Goal: Task Accomplishment & Management: Manage account settings

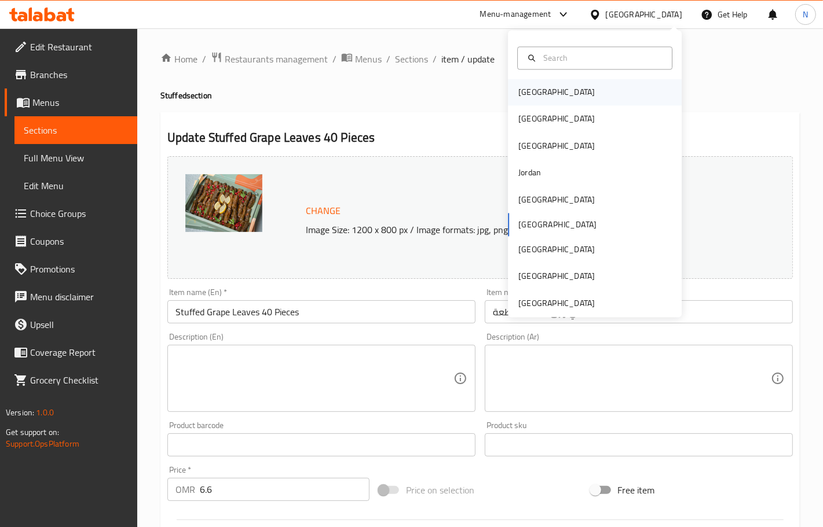
click at [551, 93] on div "Bahrain" at bounding box center [595, 92] width 174 height 27
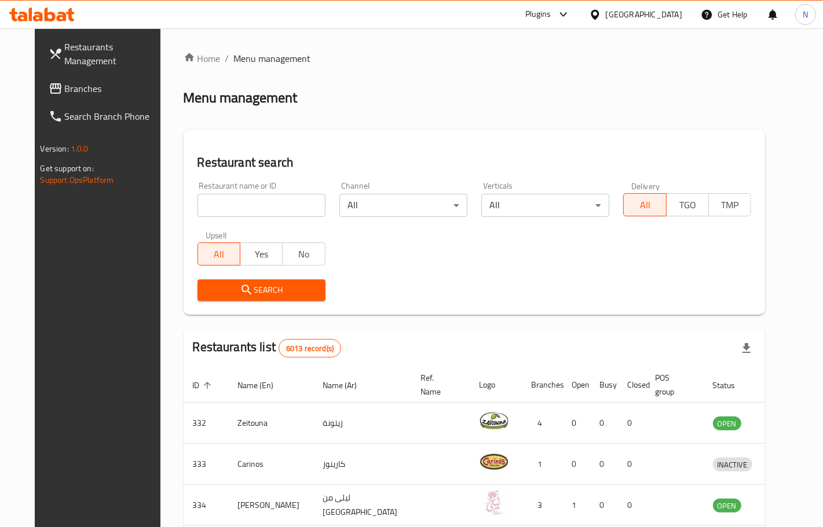
click at [65, 93] on span "Branches" at bounding box center [114, 89] width 98 height 14
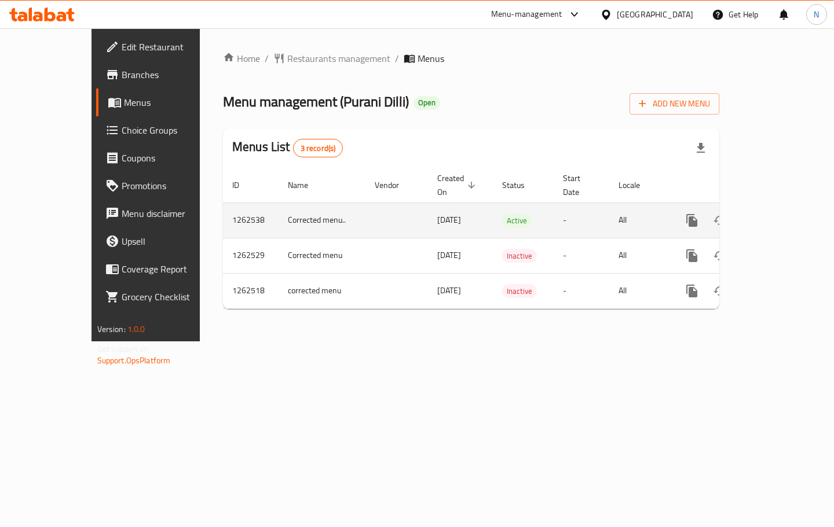
click at [789, 207] on link "enhanced table" at bounding box center [775, 221] width 28 height 28
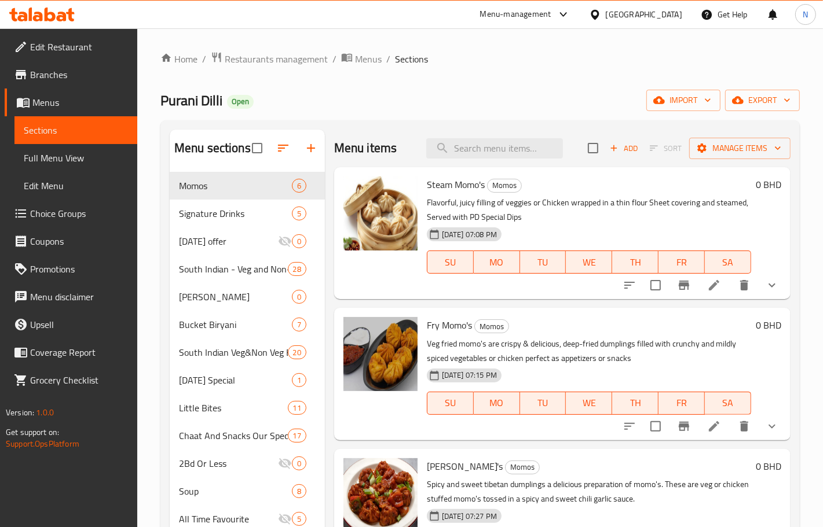
click at [79, 208] on span "Choice Groups" at bounding box center [79, 214] width 98 height 14
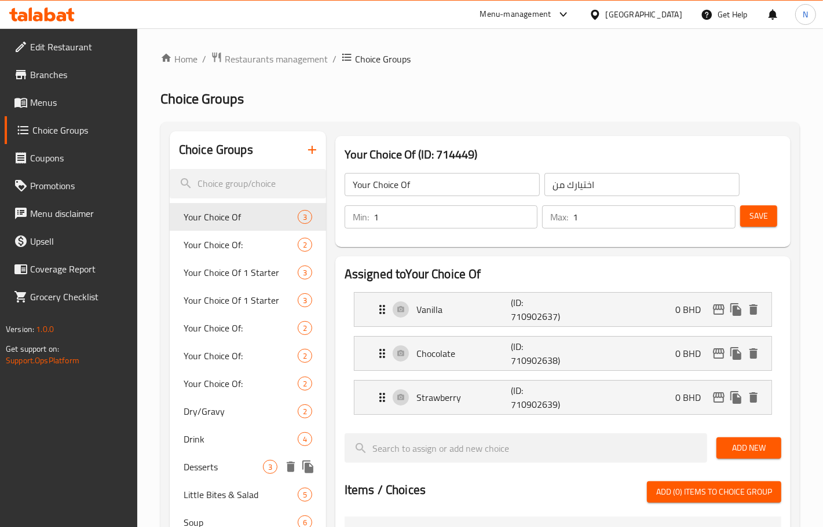
scroll to position [217, 0]
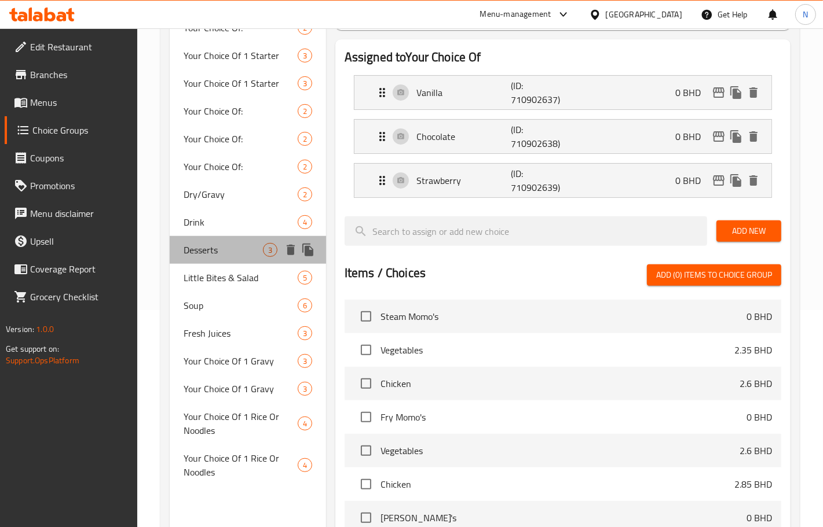
click at [226, 254] on span "Desserts" at bounding box center [223, 250] width 79 height 14
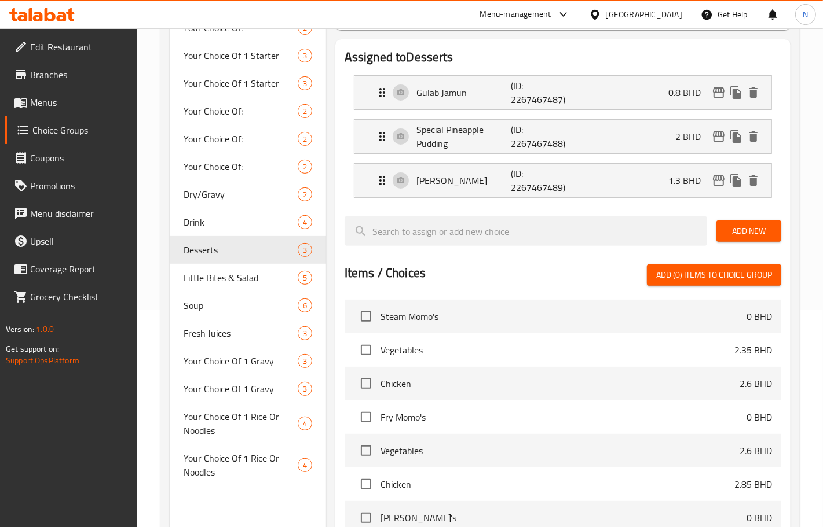
type input "Desserts"
type input "الحلويات"
type input "3"
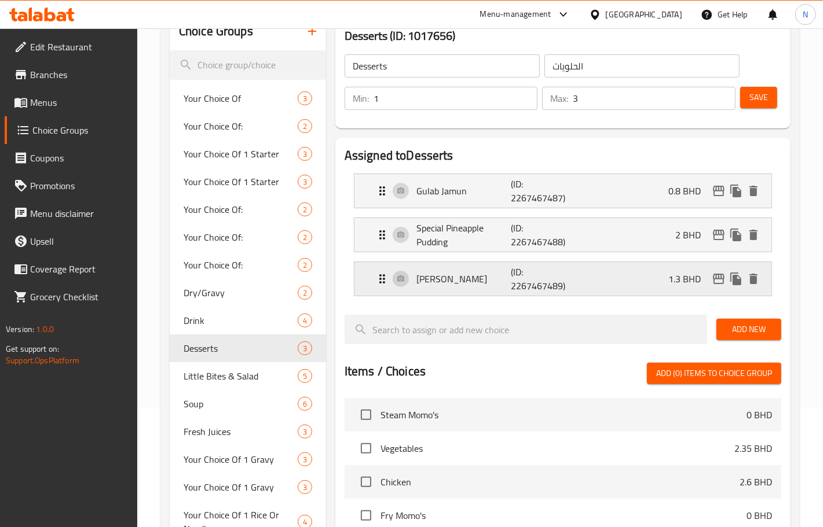
scroll to position [145, 0]
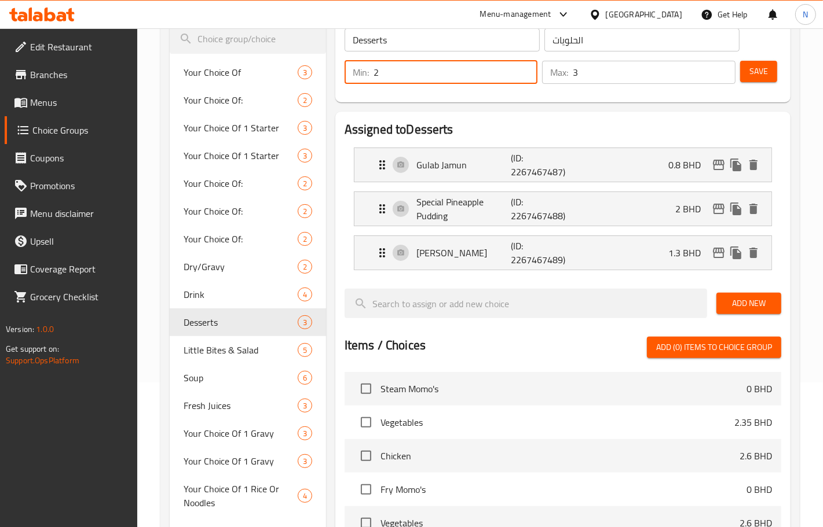
click at [525, 69] on input "2" at bounding box center [455, 72] width 164 height 23
click at [525, 79] on input "1" at bounding box center [455, 72] width 164 height 23
type input "0"
click at [525, 79] on input "0" at bounding box center [455, 72] width 164 height 23
click at [761, 76] on span "Save" at bounding box center [758, 71] width 19 height 14
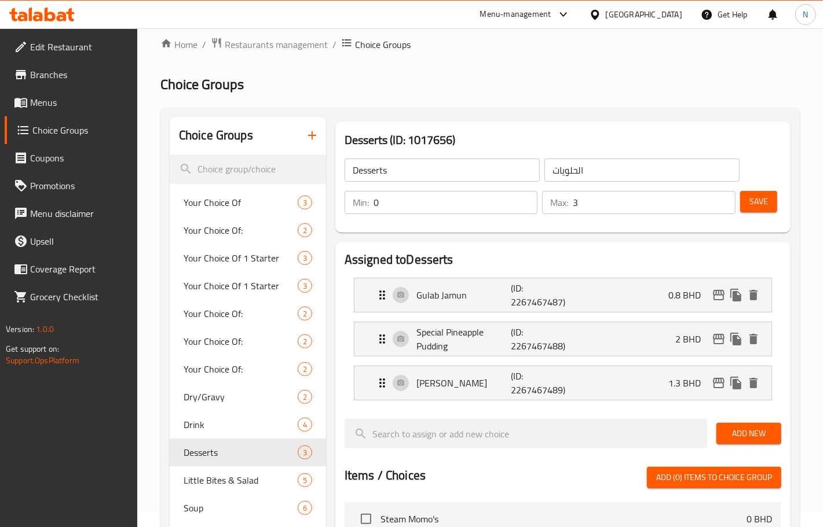
scroll to position [0, 0]
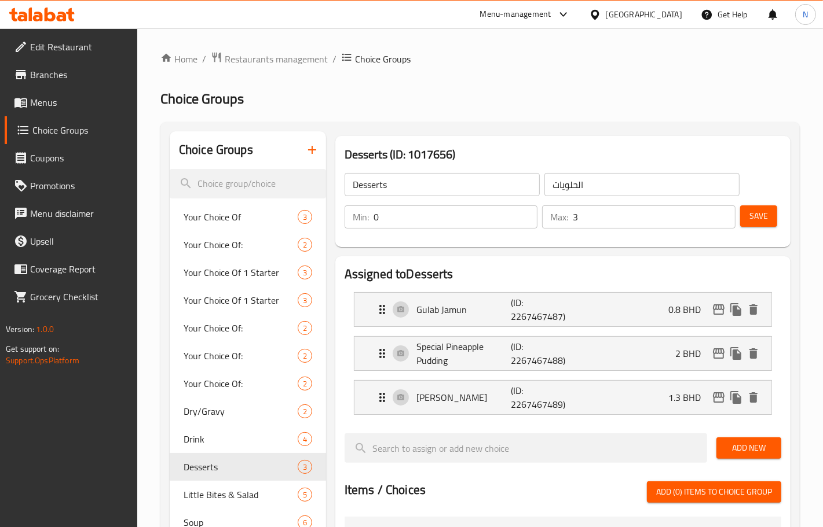
click at [663, 10] on div "[GEOGRAPHIC_DATA]" at bounding box center [644, 14] width 76 height 13
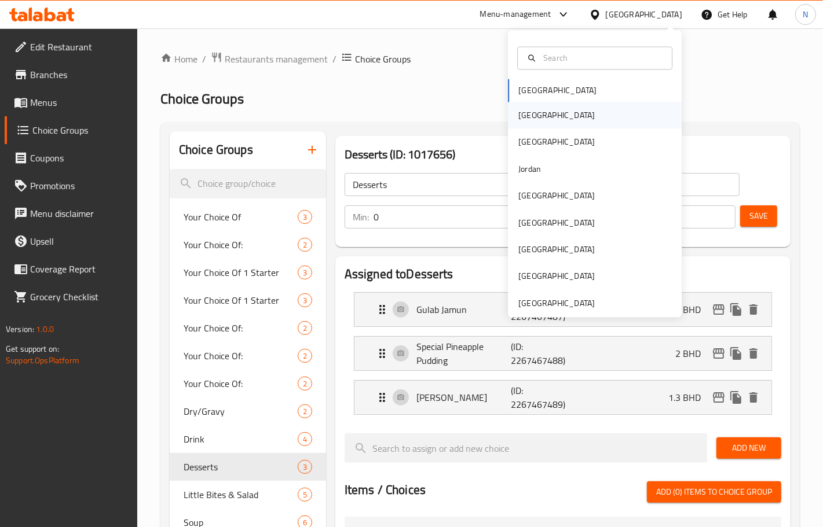
click at [550, 112] on div "[GEOGRAPHIC_DATA]" at bounding box center [595, 115] width 174 height 27
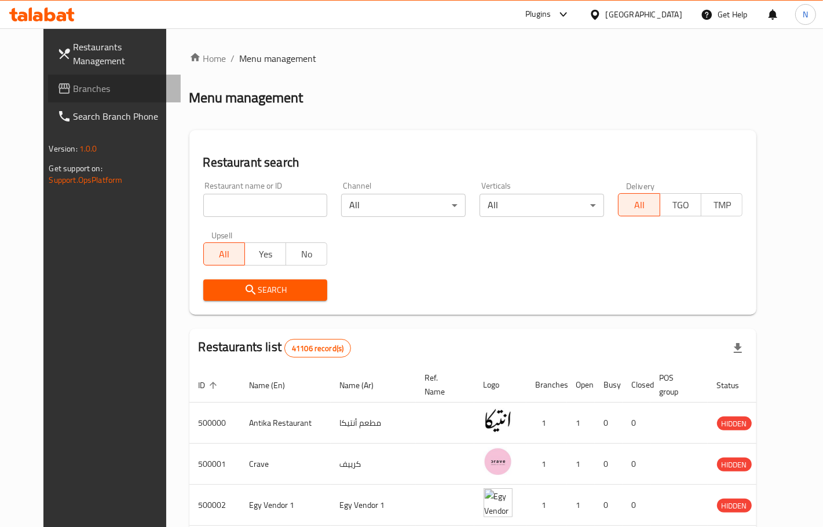
click at [74, 85] on span "Branches" at bounding box center [123, 89] width 98 height 14
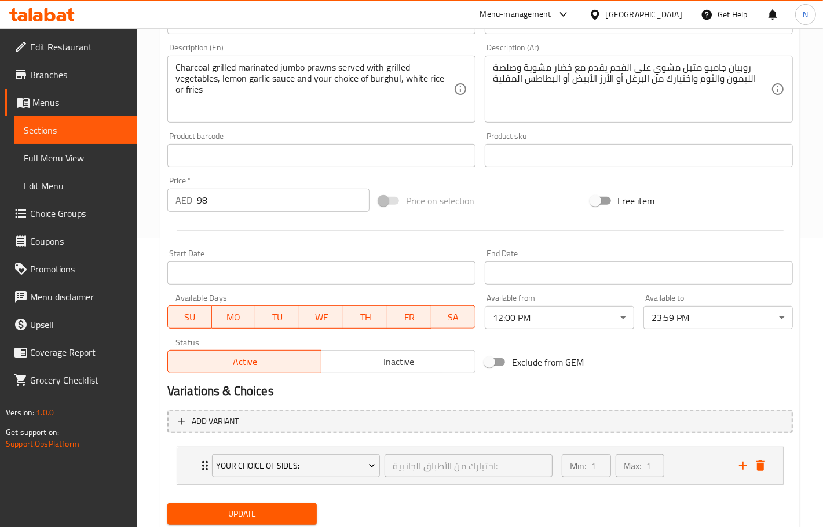
scroll to position [289, 0]
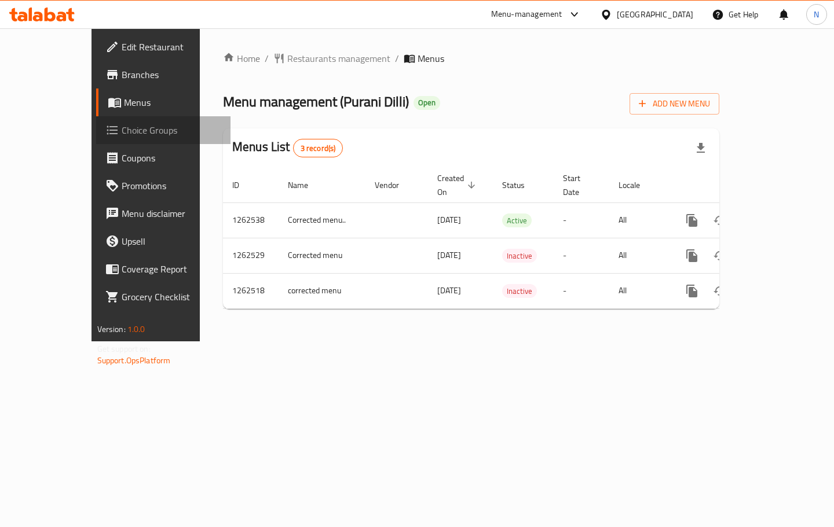
click at [122, 132] on span "Choice Groups" at bounding box center [172, 130] width 100 height 14
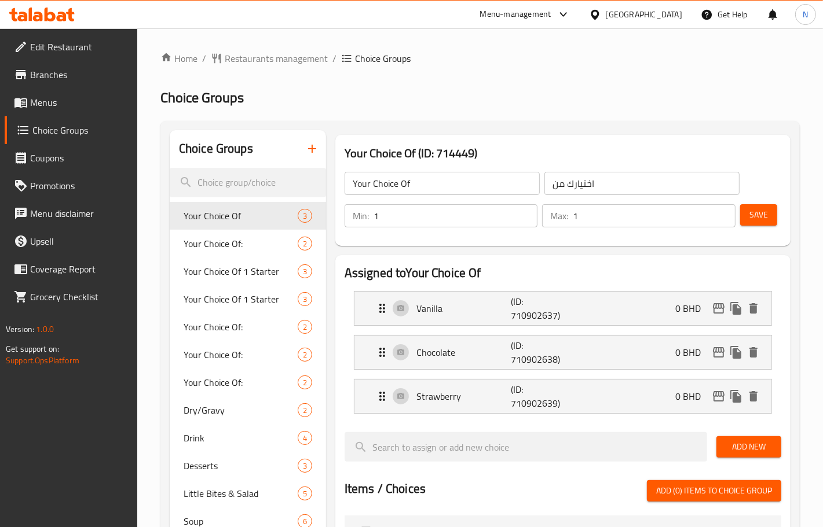
click at [217, 431] on span "Drink" at bounding box center [241, 438] width 114 height 14
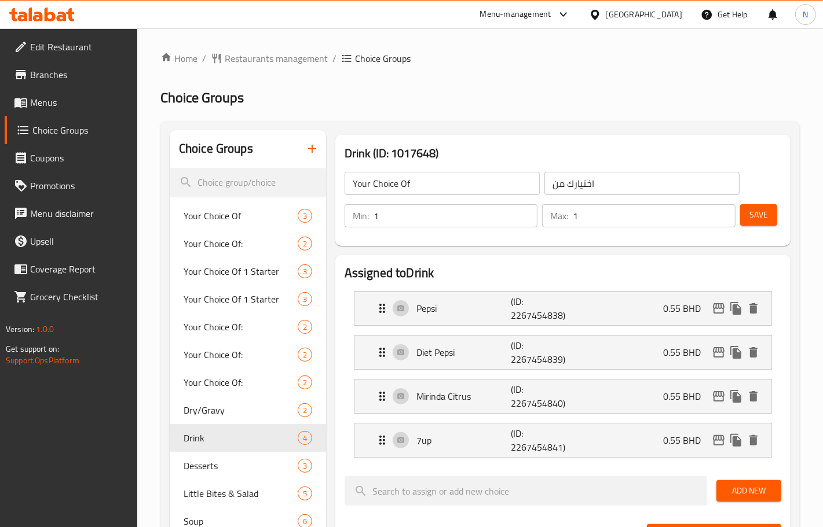
type input "Drink"
type input "مشروب"
type input "4"
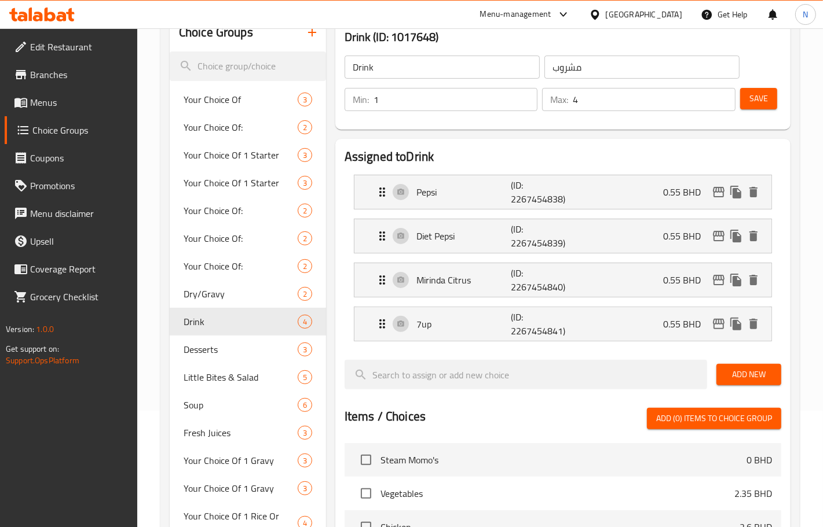
scroll to position [72, 0]
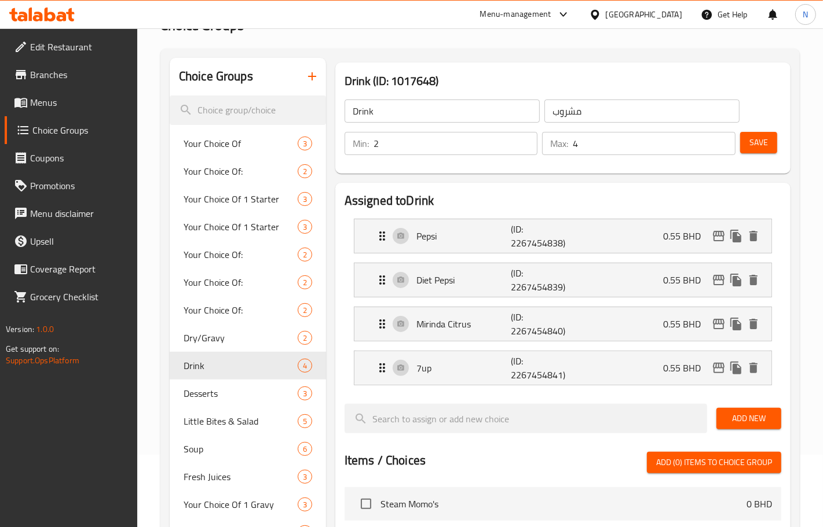
click at [522, 139] on input "2" at bounding box center [455, 143] width 164 height 23
click at [525, 149] on input "1" at bounding box center [455, 143] width 164 height 23
click at [525, 149] on input "0" at bounding box center [455, 143] width 164 height 23
click at [524, 136] on input "1" at bounding box center [455, 143] width 164 height 23
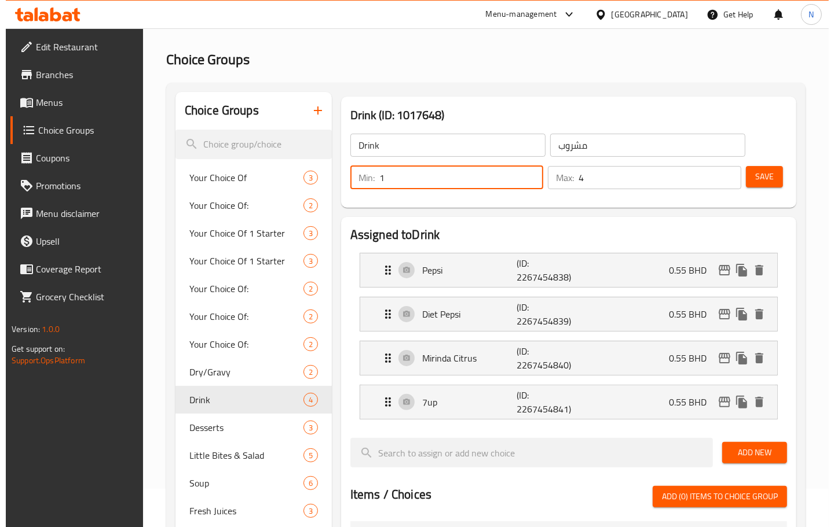
scroll to position [0, 0]
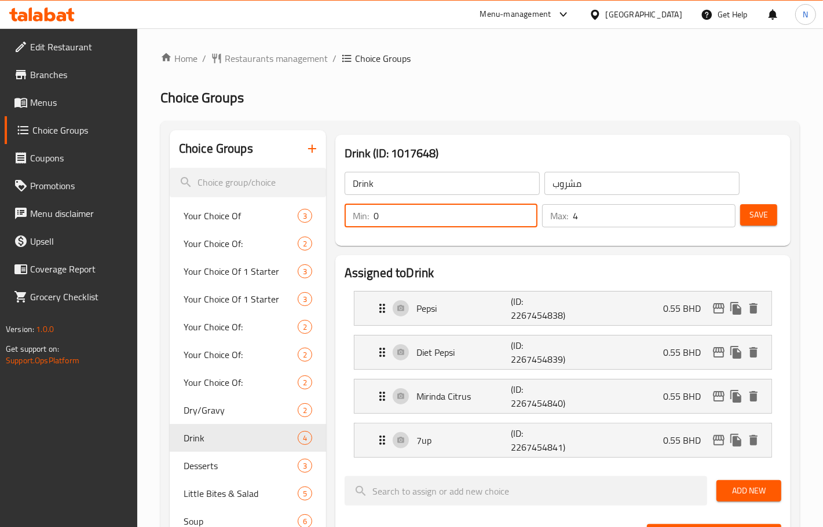
type input "0"
click at [522, 220] on input "0" at bounding box center [455, 215] width 164 height 23
click at [745, 213] on button "Save" at bounding box center [758, 214] width 37 height 21
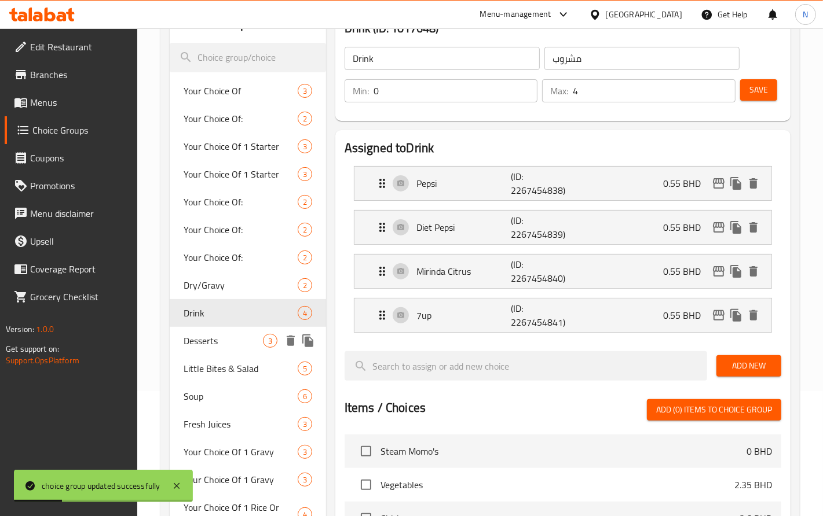
scroll to position [145, 0]
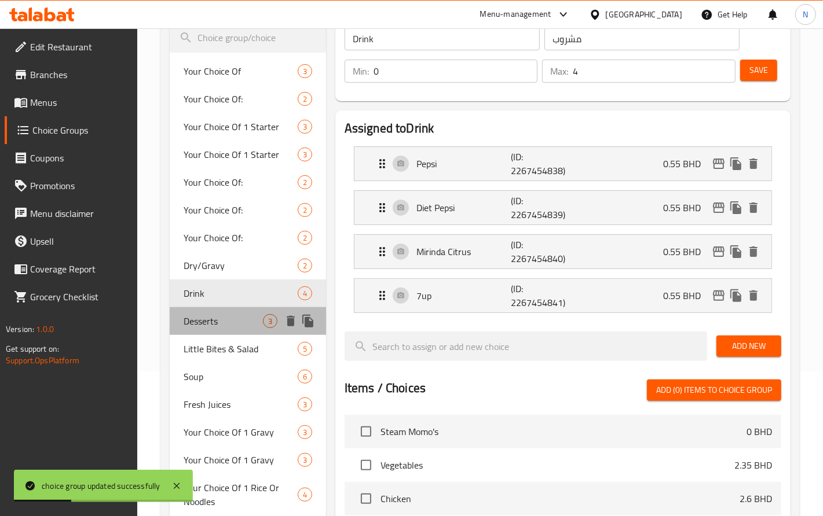
click at [225, 322] on span "Desserts" at bounding box center [223, 321] width 79 height 14
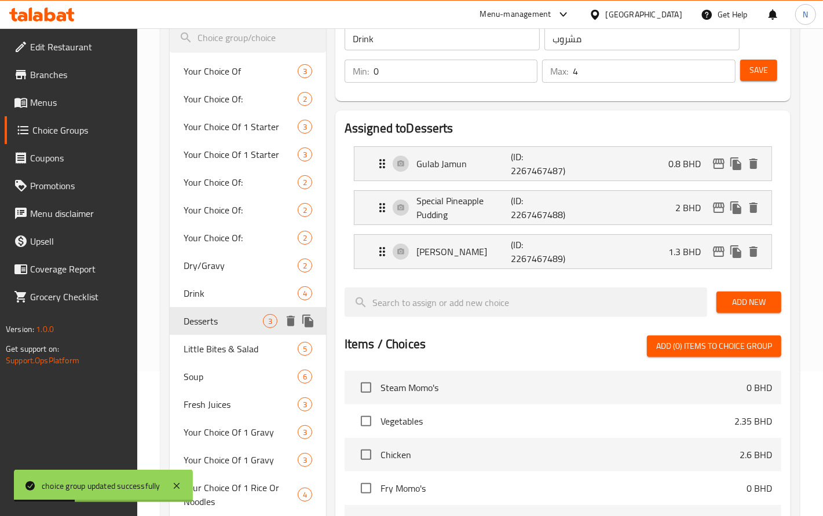
type input "Desserts"
type input "الحلويات"
type input "3"
click at [219, 377] on span "Soup" at bounding box center [223, 377] width 79 height 14
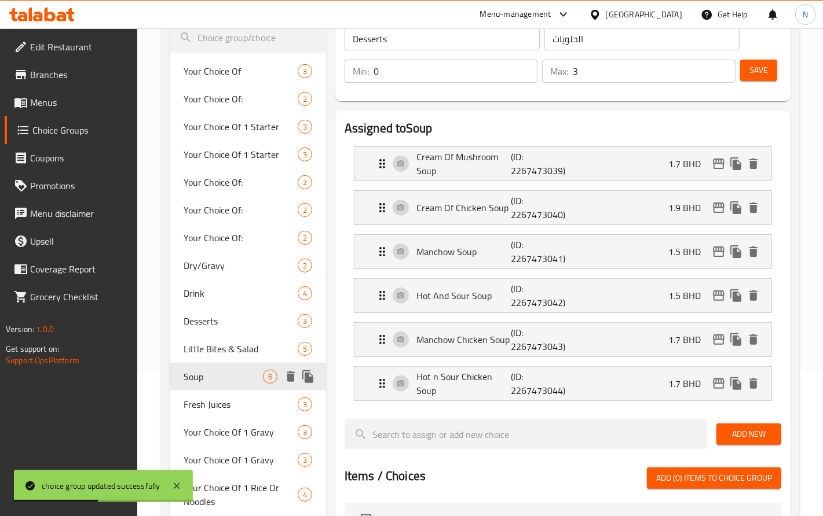
type input "Soup"
type input "الشوربة"
type input "1"
type input "6"
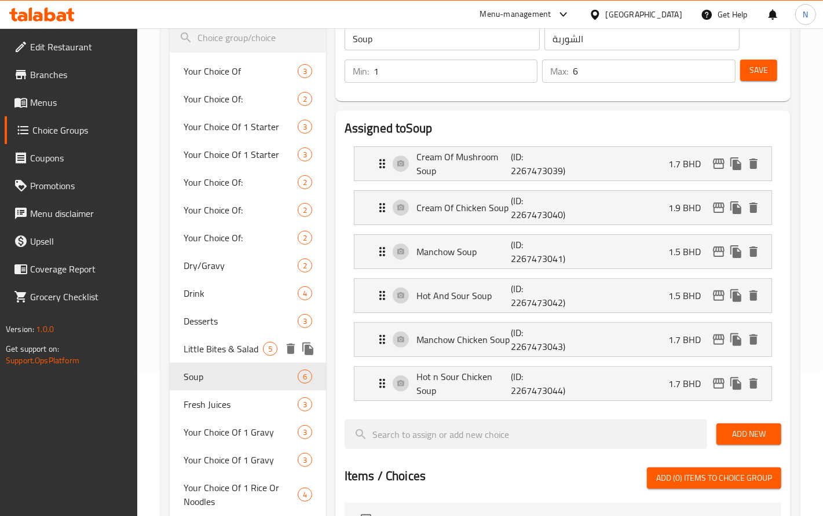
scroll to position [217, 0]
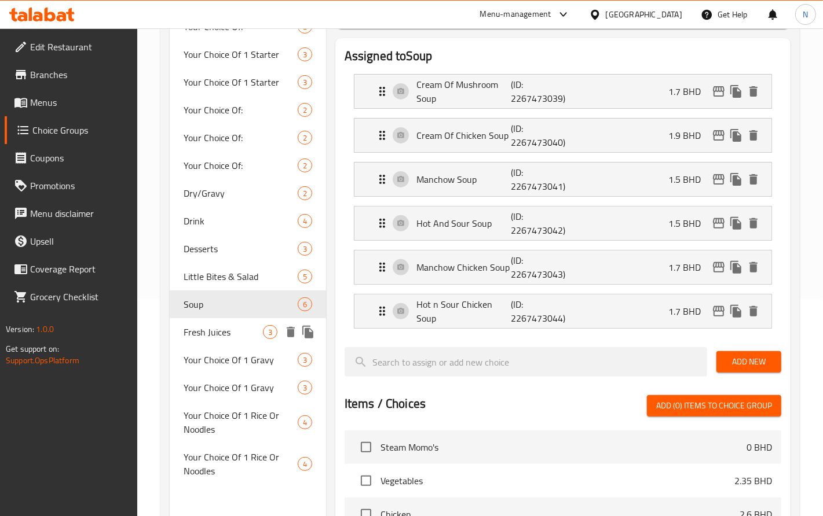
click at [228, 336] on span "Fresh Juices" at bounding box center [223, 332] width 79 height 14
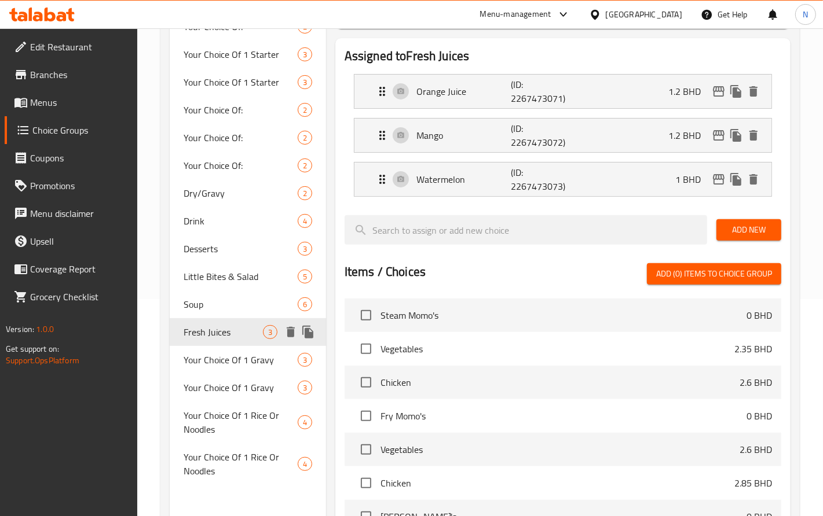
type input "Fresh Juices"
type input "العصائر الطازجة"
type input "0"
type input "3"
click at [215, 304] on span "Soup" at bounding box center [223, 305] width 79 height 14
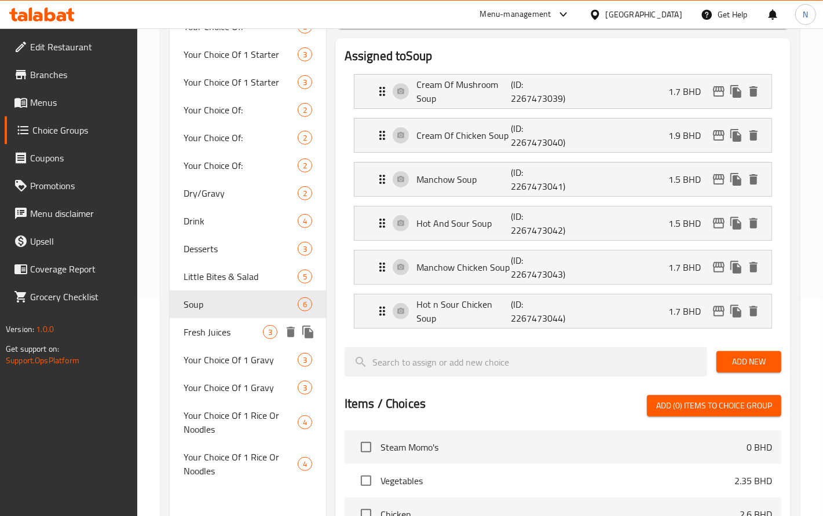
type input "Soup"
type input "الشوربة"
type input "1"
type input "6"
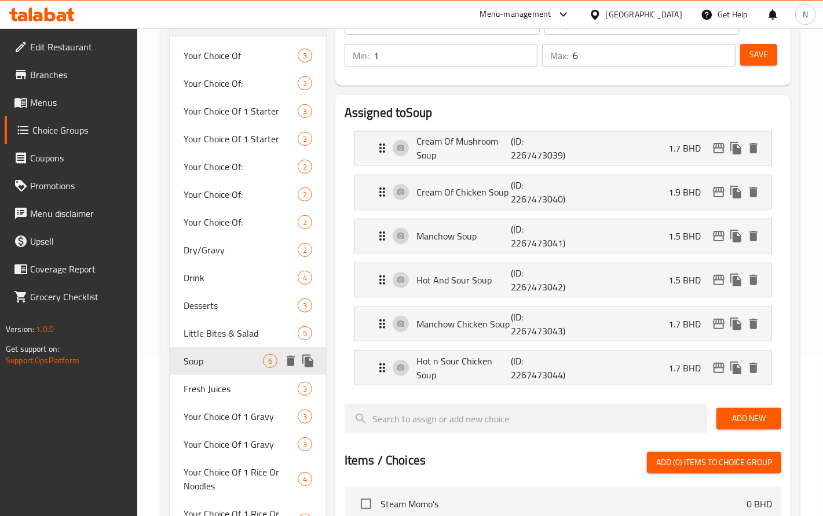
scroll to position [145, 0]
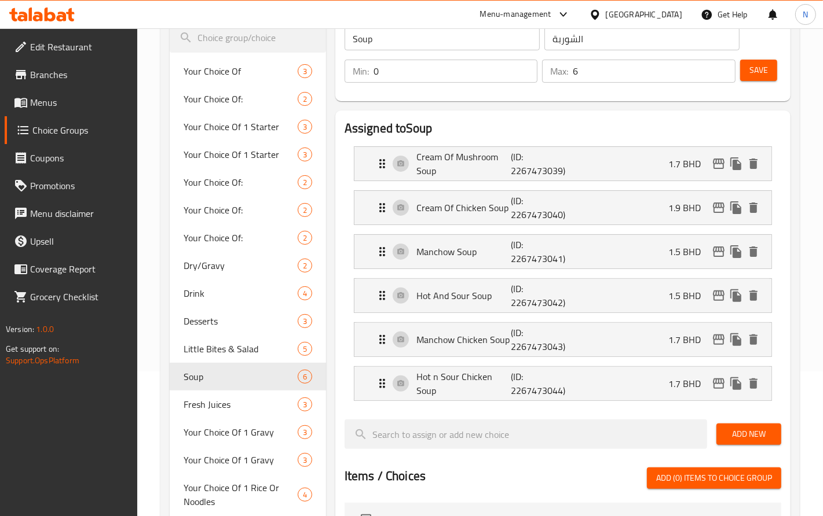
click at [533, 76] on input "0" at bounding box center [455, 71] width 164 height 23
click at [530, 69] on input "1" at bounding box center [455, 71] width 164 height 23
type input "0"
click at [531, 76] on input "0" at bounding box center [455, 71] width 164 height 23
drag, startPoint x: 786, startPoint y: 64, endPoint x: 705, endPoint y: 49, distance: 82.4
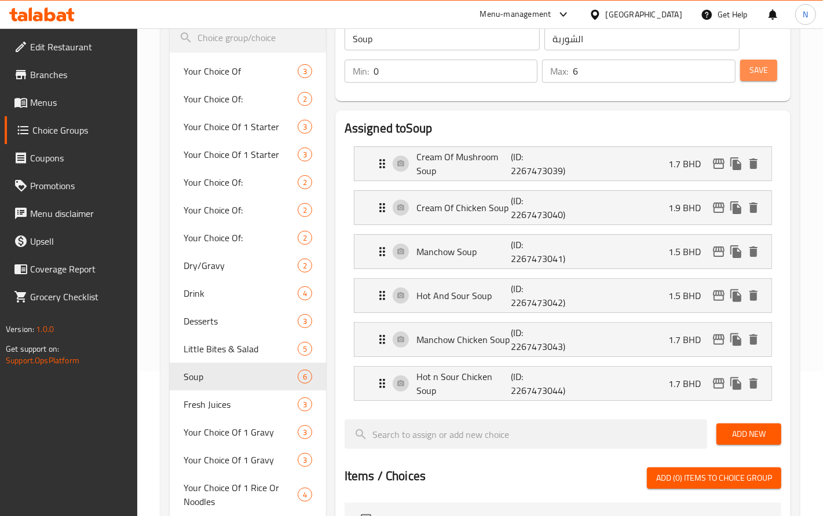
click at [777, 64] on button "Save" at bounding box center [758, 70] width 37 height 21
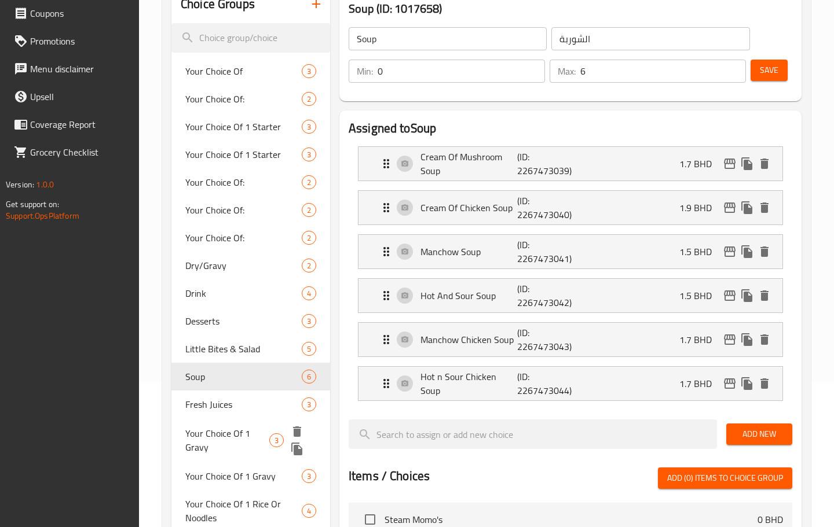
scroll to position [217, 0]
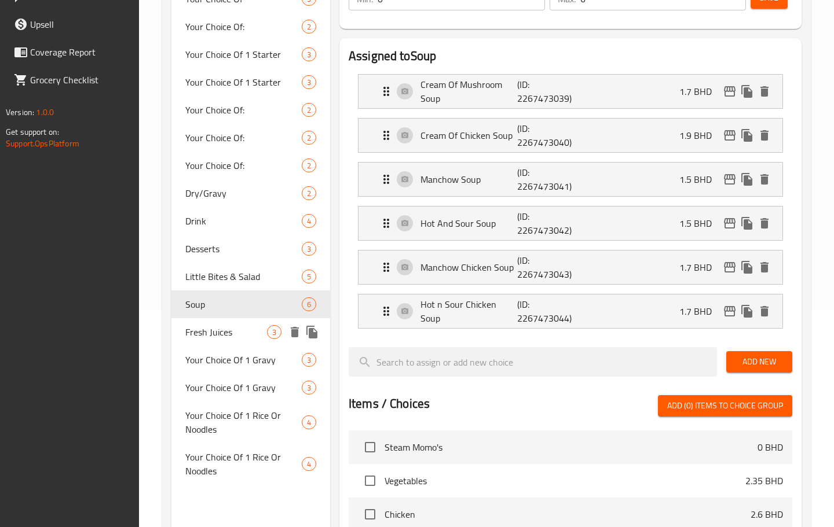
click at [244, 330] on span "Fresh Juices" at bounding box center [226, 332] width 82 height 14
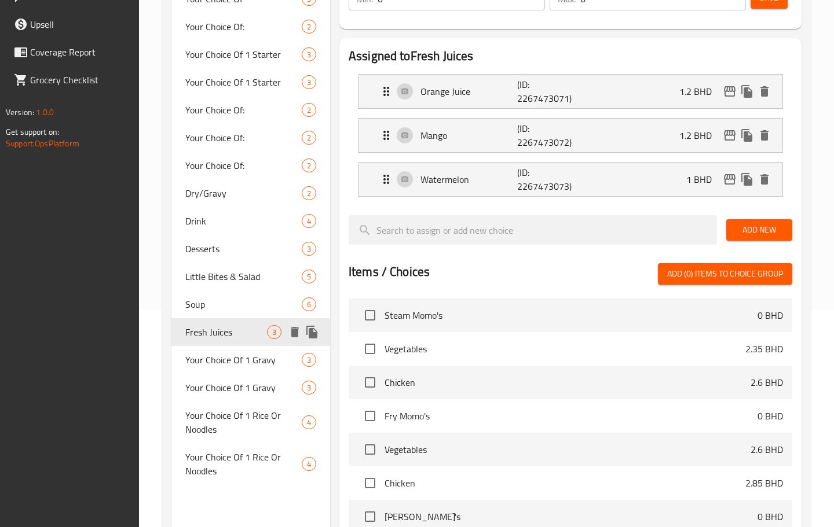
type input "Fresh Juices"
type input "العصائر الطازجة"
type input "3"
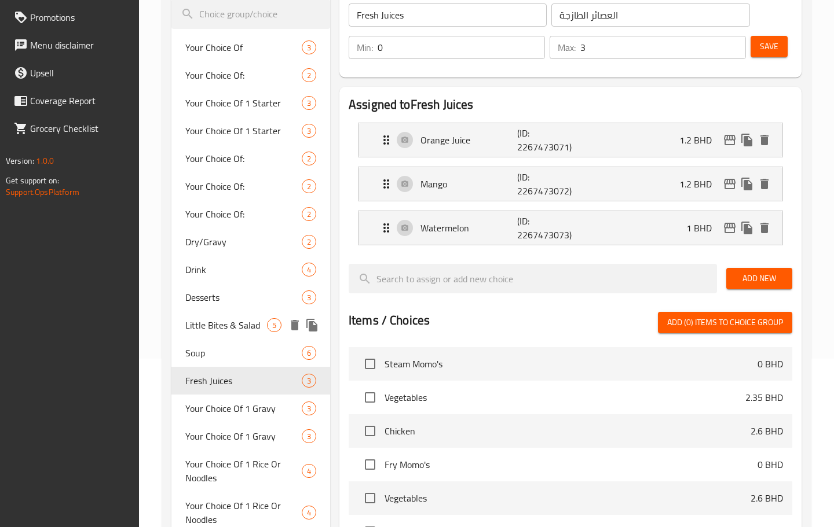
scroll to position [145, 0]
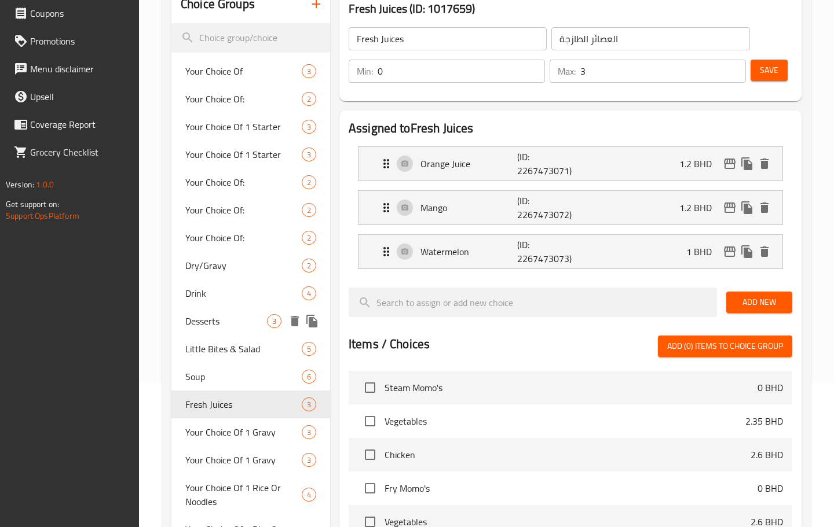
click at [219, 321] on span "Desserts" at bounding box center [226, 321] width 82 height 14
click at [209, 284] on div "Drink 4" at bounding box center [250, 294] width 159 height 28
type input "Drink"
type input "مشروب"
type input "4"
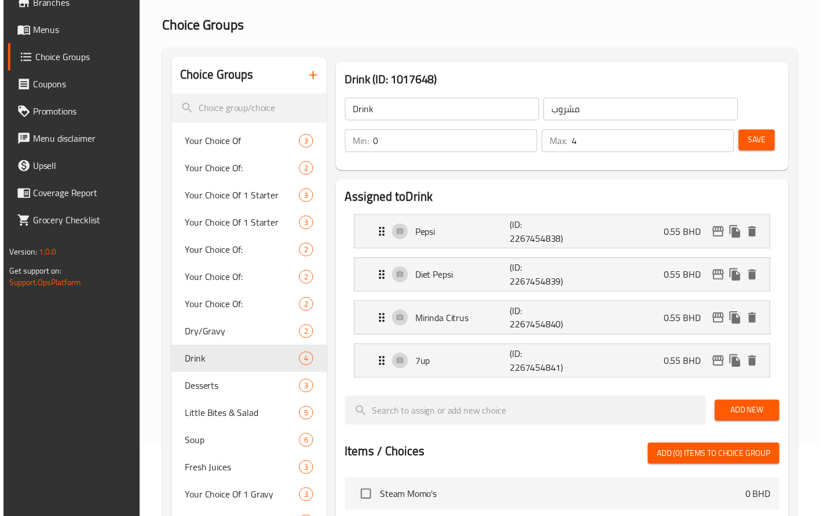
scroll to position [410, 0]
